Goal: Transaction & Acquisition: Purchase product/service

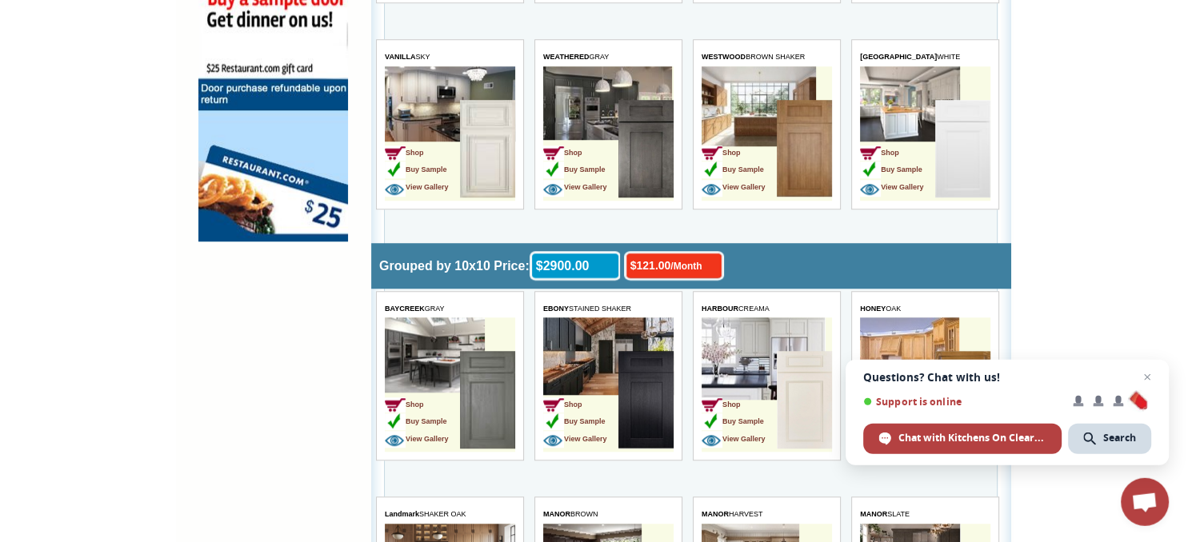
scroll to position [1244, 0]
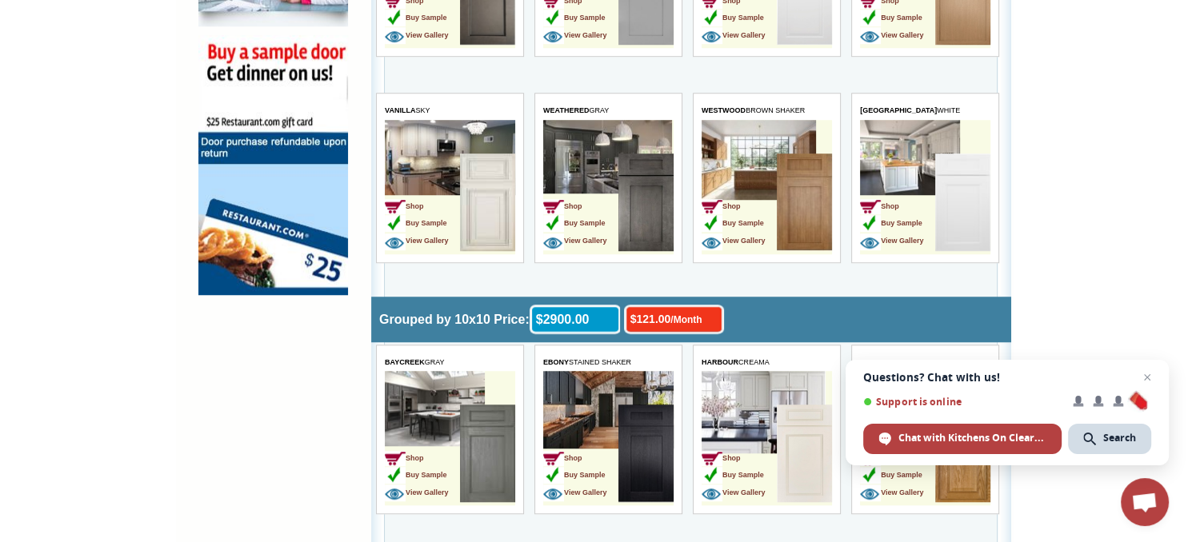
click at [894, 224] on link "Buy Sample" at bounding box center [891, 221] width 62 height 14
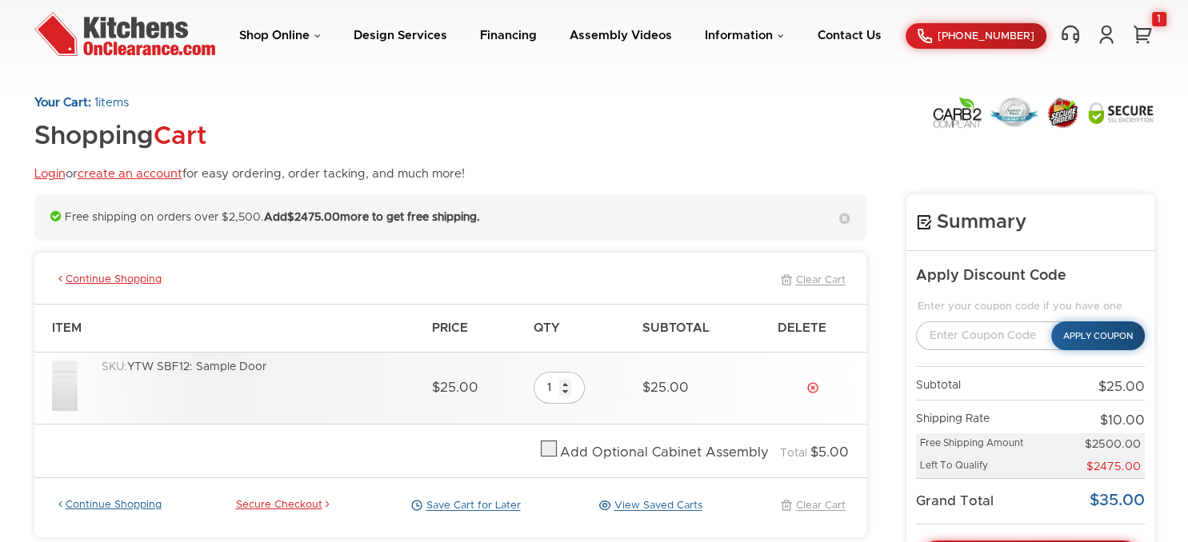
click at [106, 503] on link "Continue Shopping" at bounding box center [108, 506] width 106 height 14
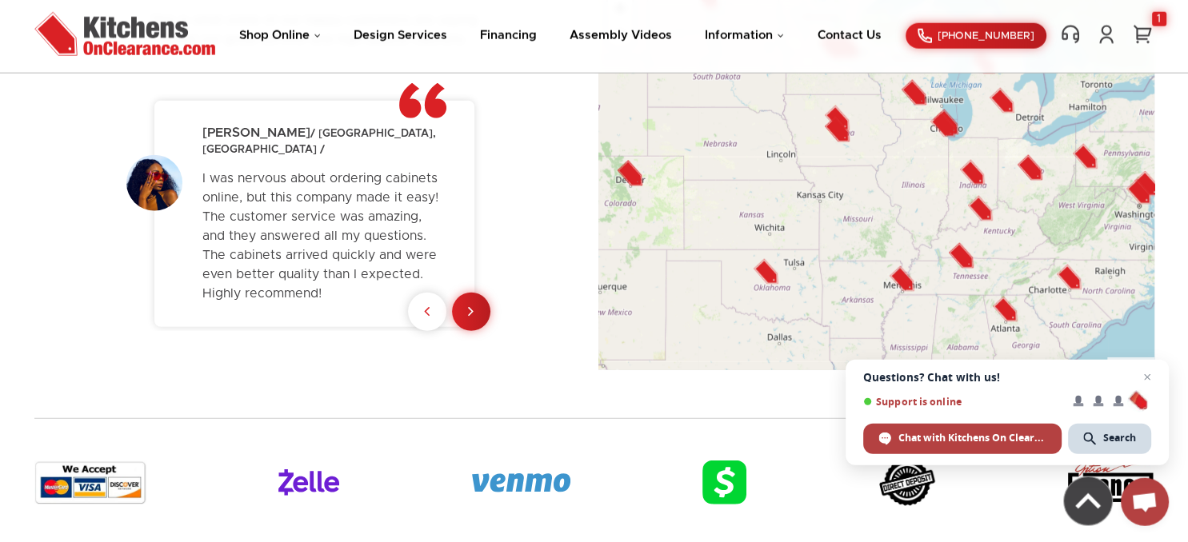
scroll to position [4044, 0]
